Goal: Task Accomplishment & Management: Complete application form

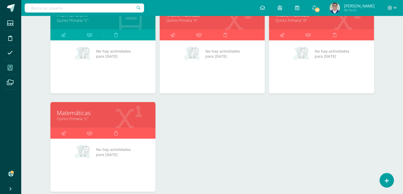
scroll to position [94, 0]
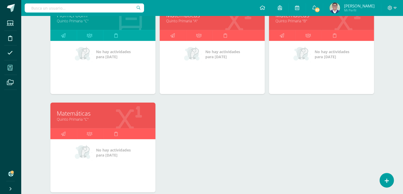
click at [81, 120] on link "Quinto Primaria "C"" at bounding box center [103, 118] width 92 height 5
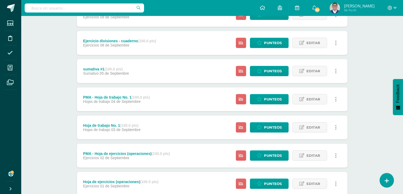
scroll to position [225, 0]
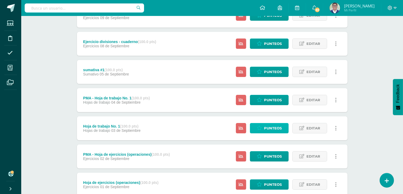
click at [270, 126] on span "Punteos" at bounding box center [273, 128] width 18 height 10
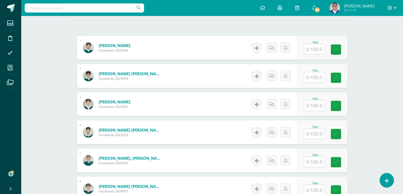
scroll to position [148, 0]
click at [314, 47] on input "text" at bounding box center [316, 49] width 21 height 11
type input "60"
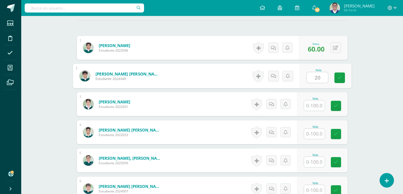
type input "20"
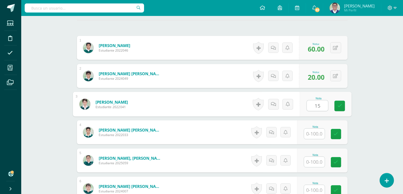
type input "15"
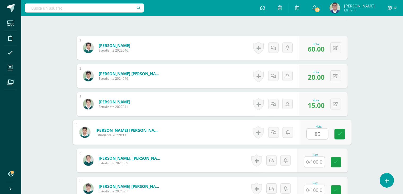
type input "85"
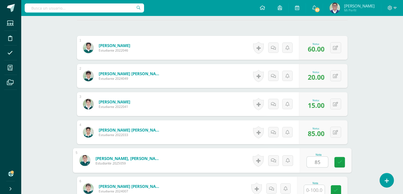
type input "85"
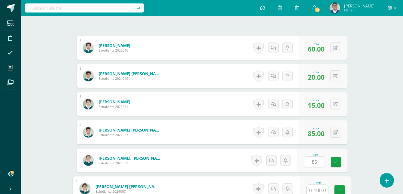
scroll to position [149, 0]
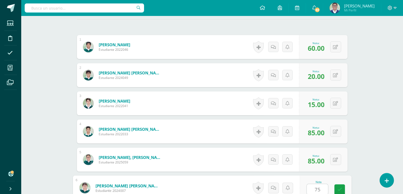
type input "75"
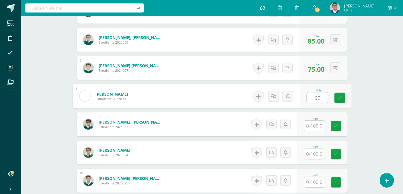
type input "60"
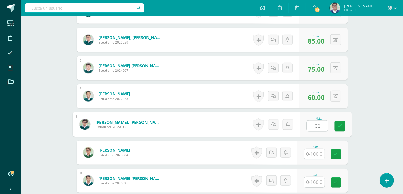
type input "90"
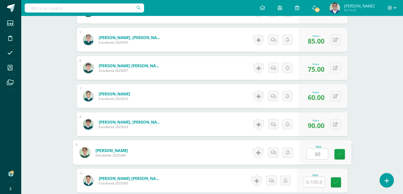
type input "30"
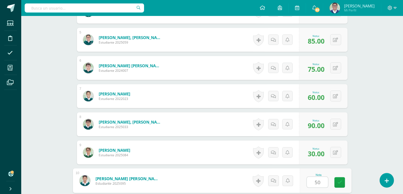
type input "50"
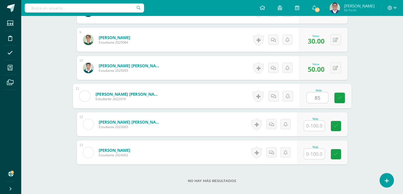
type input "85"
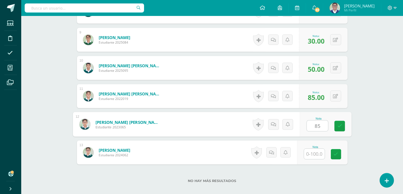
type input "85"
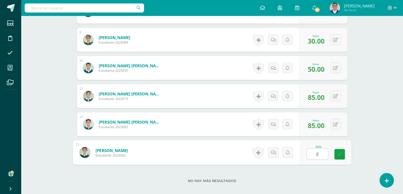
type input "85"
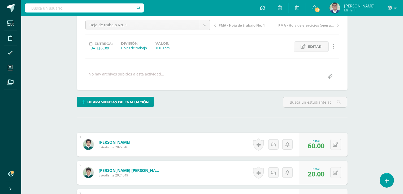
scroll to position [0, 0]
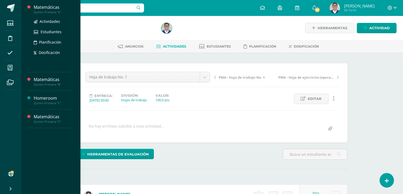
click at [49, 9] on div "Matemáticas" at bounding box center [54, 7] width 40 height 6
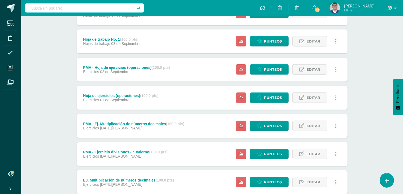
scroll to position [347, 0]
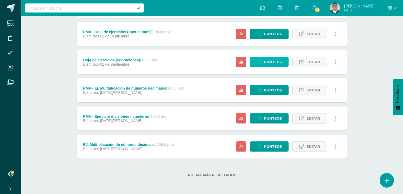
click at [274, 65] on span "Punteos" at bounding box center [273, 62] width 18 height 10
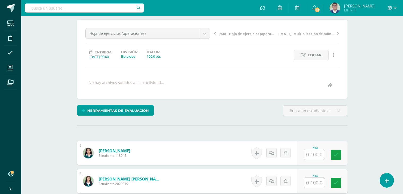
scroll to position [53, 0]
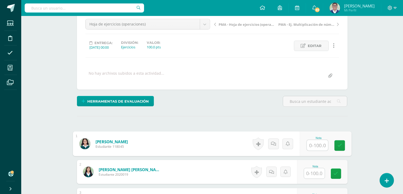
click at [315, 147] on input "text" at bounding box center [316, 145] width 21 height 11
type input "60"
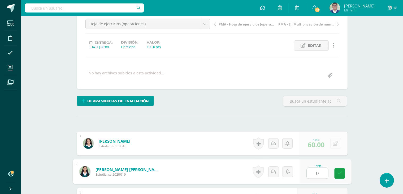
type input "0"
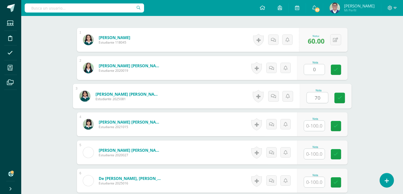
type input "70"
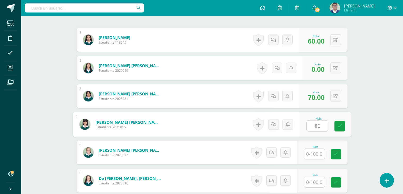
type input "80"
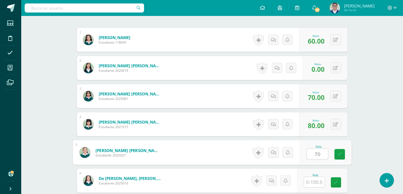
type input "70"
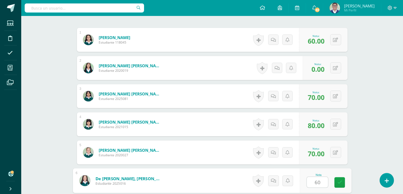
type input "60"
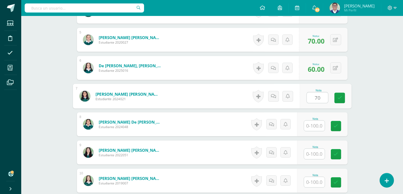
type input "70"
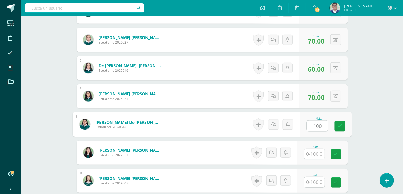
type input "100"
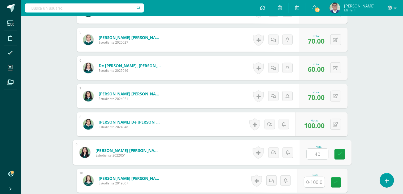
type input "40"
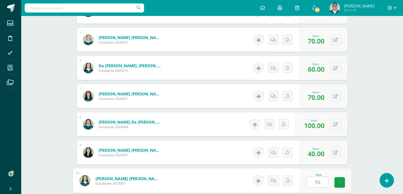
type input "70"
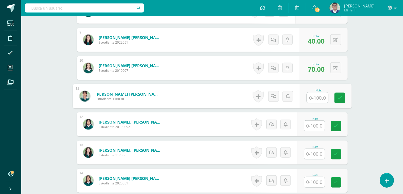
type input "9"
type input "30"
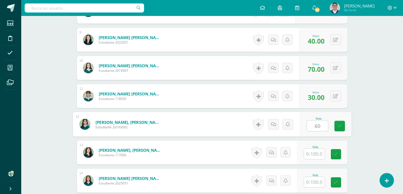
type input "60"
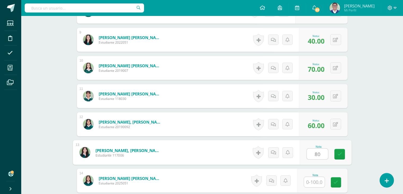
type input "80"
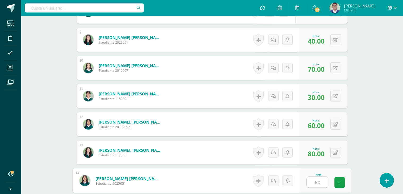
type input "60"
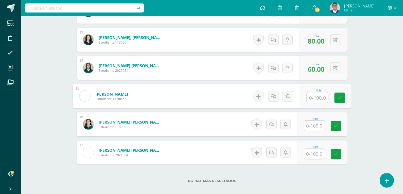
type input "9"
type input "30"
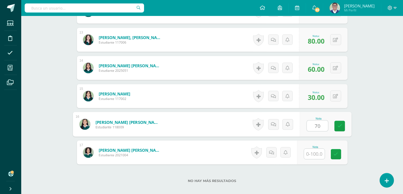
type input "70"
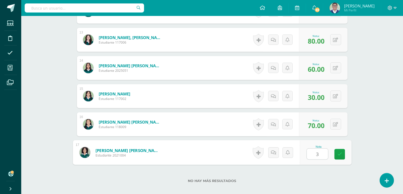
type input "30"
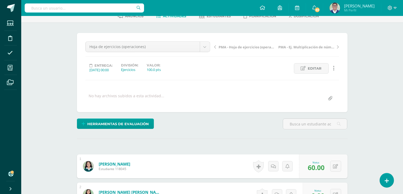
scroll to position [0, 0]
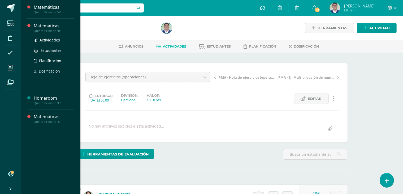
click at [49, 28] on div "Matemáticas" at bounding box center [54, 26] width 40 height 6
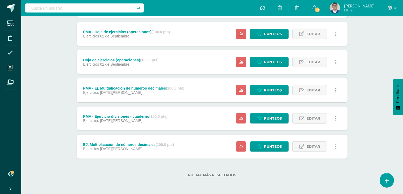
scroll to position [314, 0]
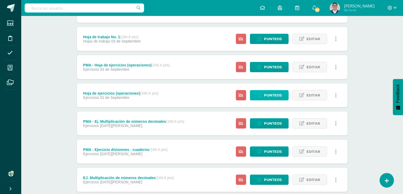
click at [265, 95] on span "Punteos" at bounding box center [273, 95] width 18 height 10
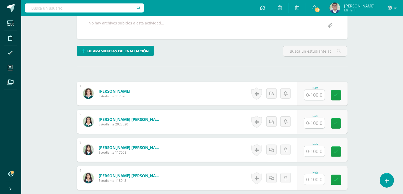
scroll to position [103, 0]
click at [317, 97] on input "text" at bounding box center [314, 95] width 21 height 10
type input "60"
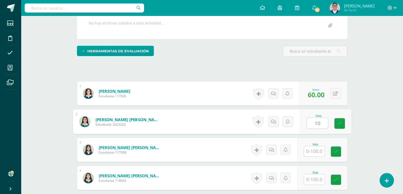
type input "10"
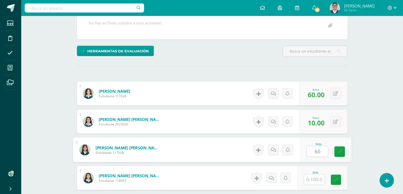
type input "60"
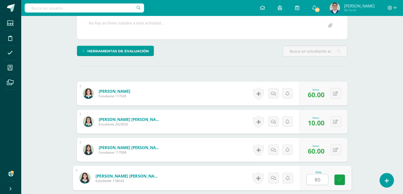
type input "80"
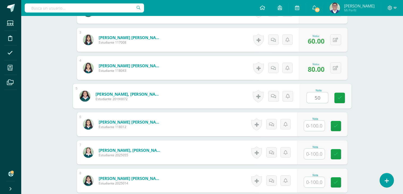
type input "50"
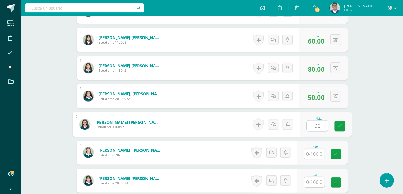
type input "60"
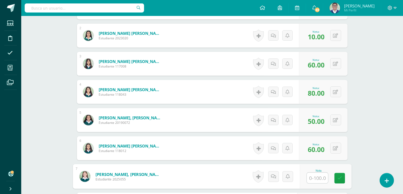
scroll to position [188, 0]
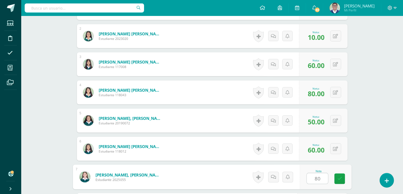
type input "80"
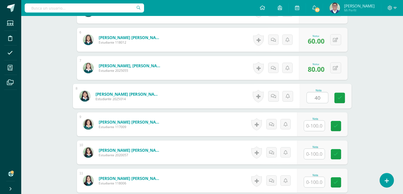
type input "40"
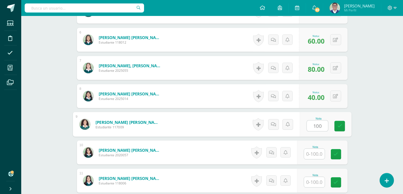
type input "100"
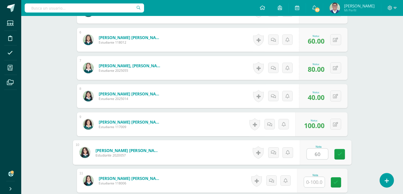
type input "60"
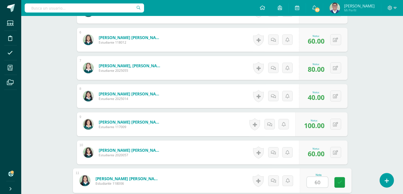
type input "60"
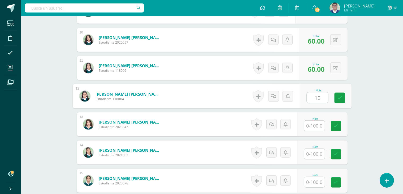
type input "10"
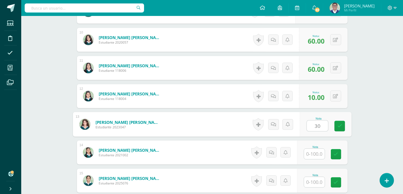
type input "30"
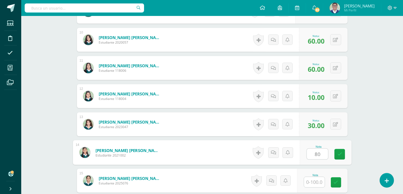
type input "80"
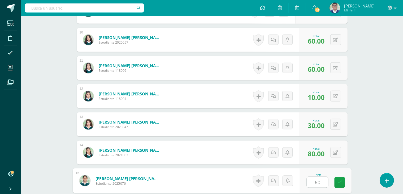
type input "60"
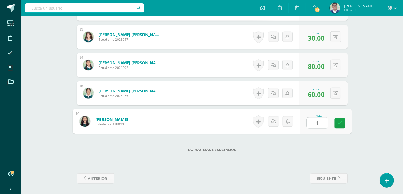
type input "10"
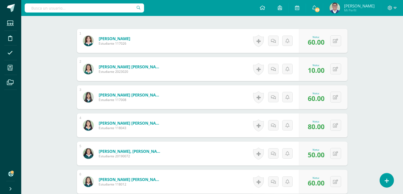
scroll to position [0, 0]
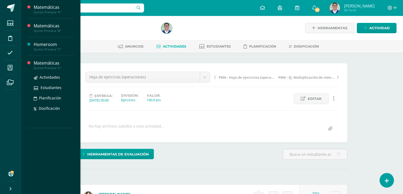
click at [45, 64] on div "Matemáticas" at bounding box center [54, 63] width 40 height 6
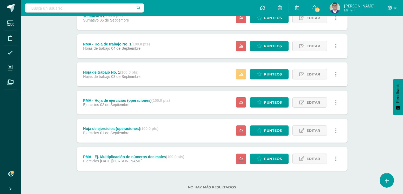
scroll to position [279, 0]
click at [266, 128] on span "Punteos" at bounding box center [273, 130] width 18 height 10
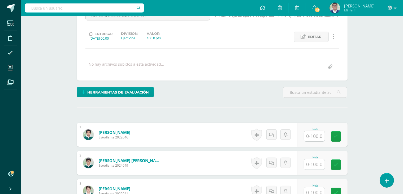
scroll to position [62, 0]
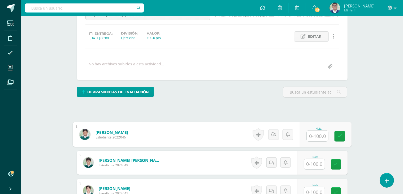
click at [322, 133] on input "text" at bounding box center [316, 135] width 21 height 11
type input "30"
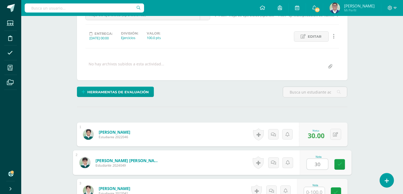
type input "30"
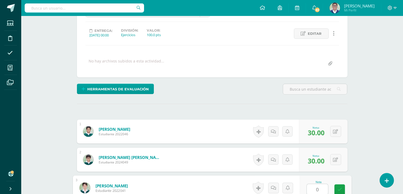
type input "0"
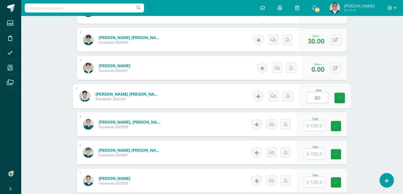
type input "80"
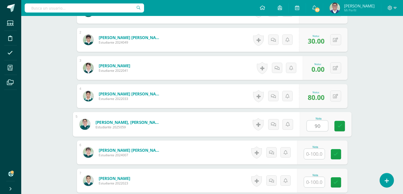
type input "90"
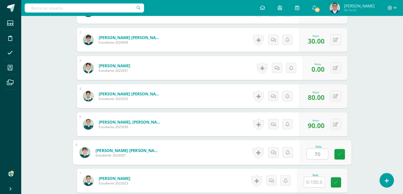
type input "70"
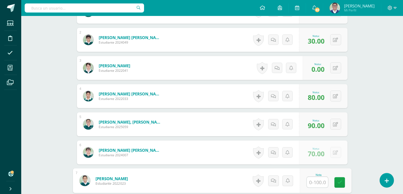
type input "9"
type input "30"
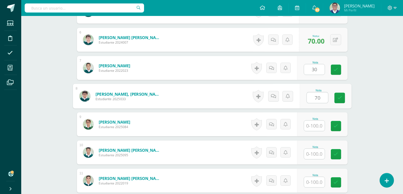
type input "70"
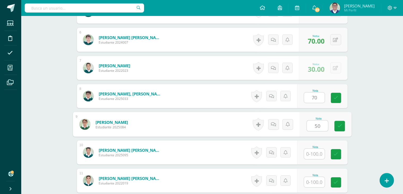
type input "50"
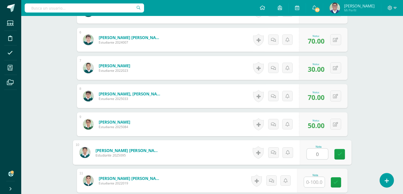
type input "0"
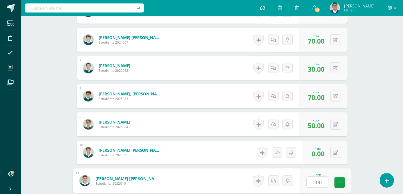
type input "100"
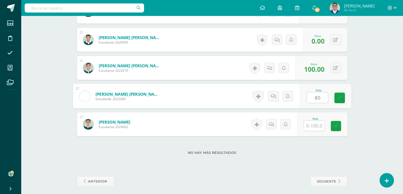
type input "80"
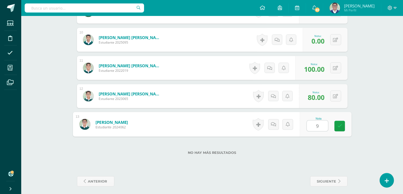
type input "90"
